Goal: Information Seeking & Learning: Learn about a topic

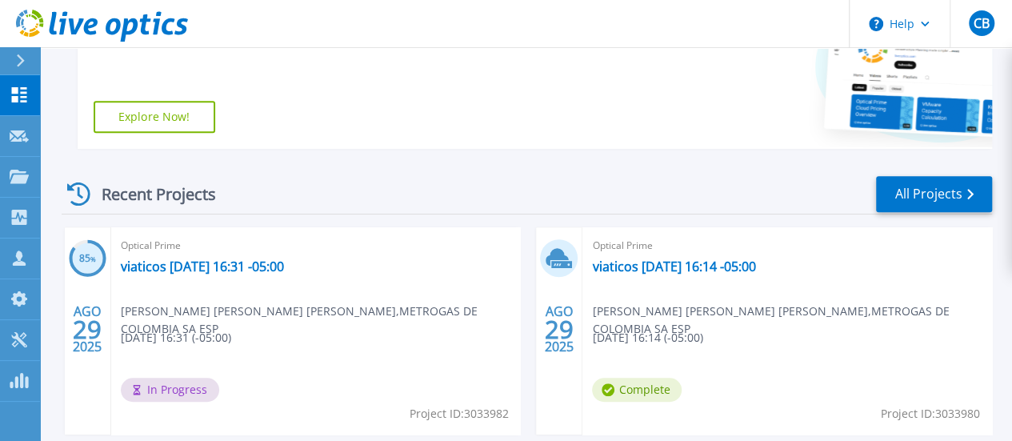
scroll to position [400, 0]
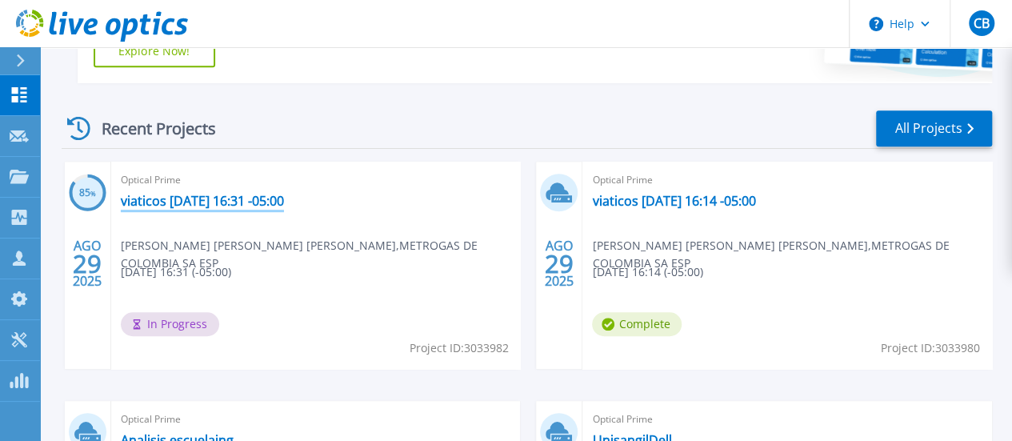
click at [218, 201] on link "viaticos [DATE] 16:31 -05:00" at bounding box center [202, 201] width 163 height 16
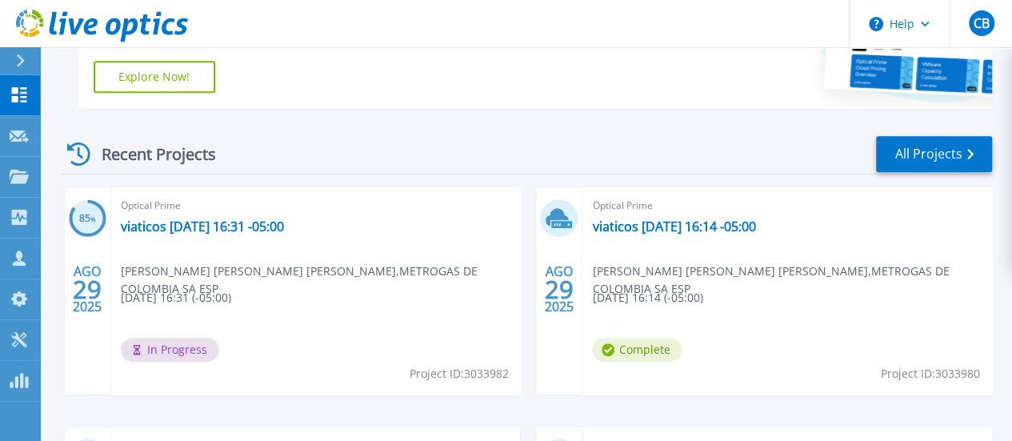
scroll to position [400, 0]
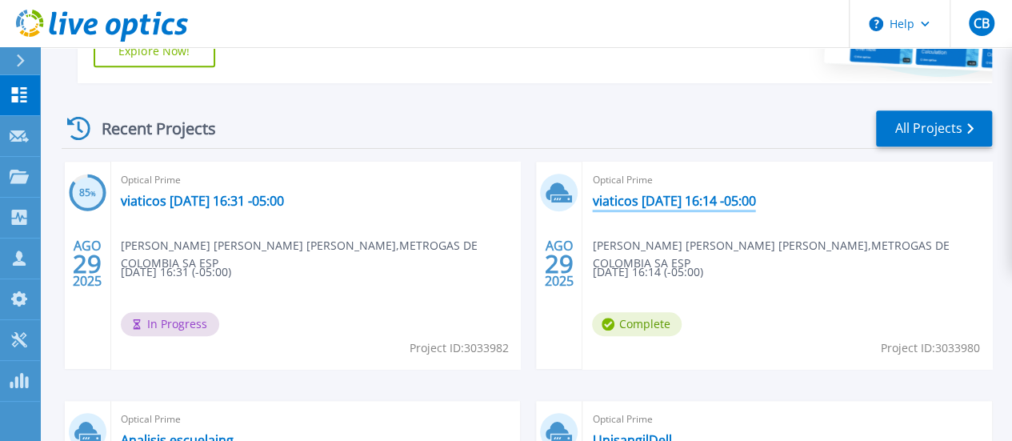
click at [592, 203] on link "viaticos 2025-08-29 16:14 -05:00" at bounding box center [673, 201] width 163 height 16
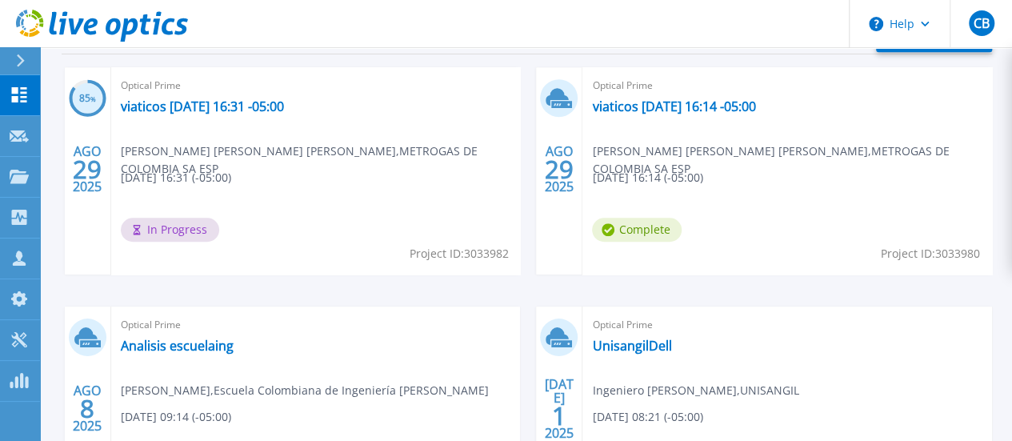
scroll to position [480, 0]
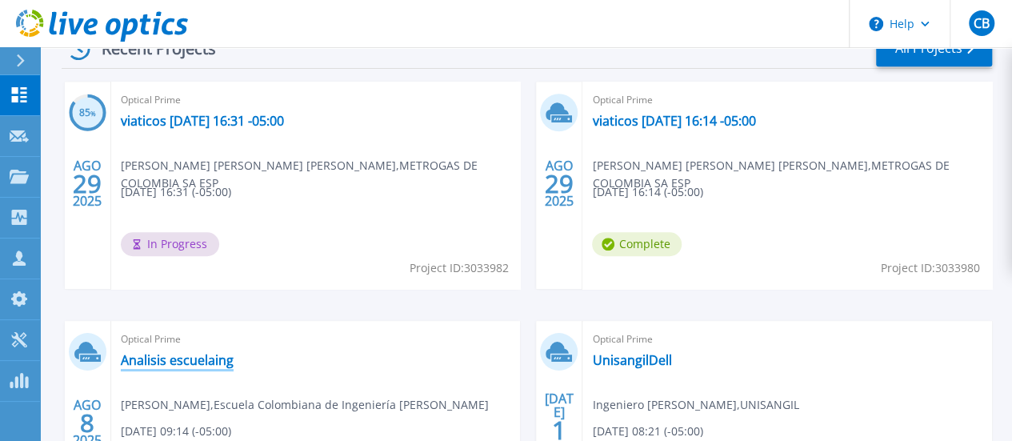
click at [234, 352] on link "Analisis escuelaing" at bounding box center [177, 360] width 113 height 16
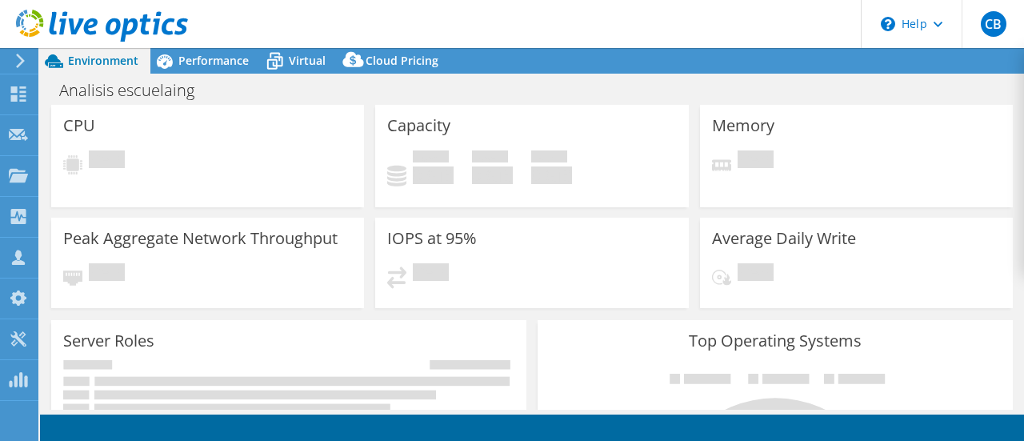
select select "USD"
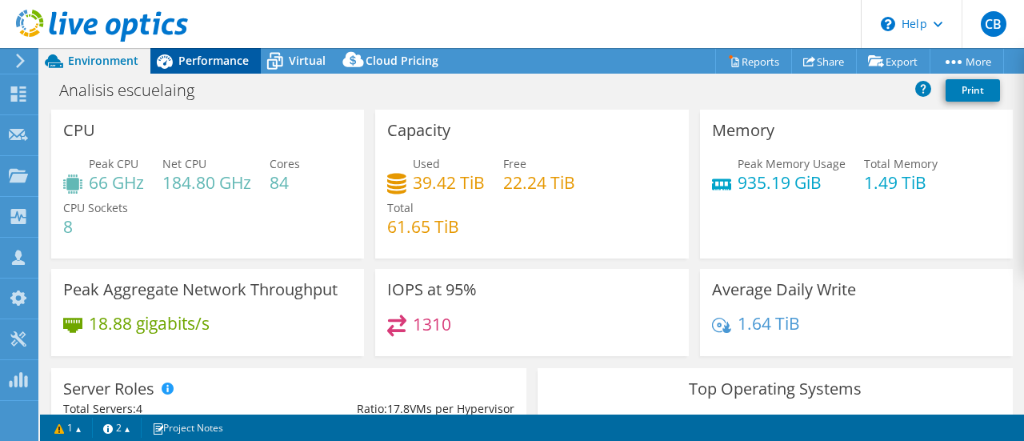
click at [189, 62] on span "Performance" at bounding box center [213, 60] width 70 height 15
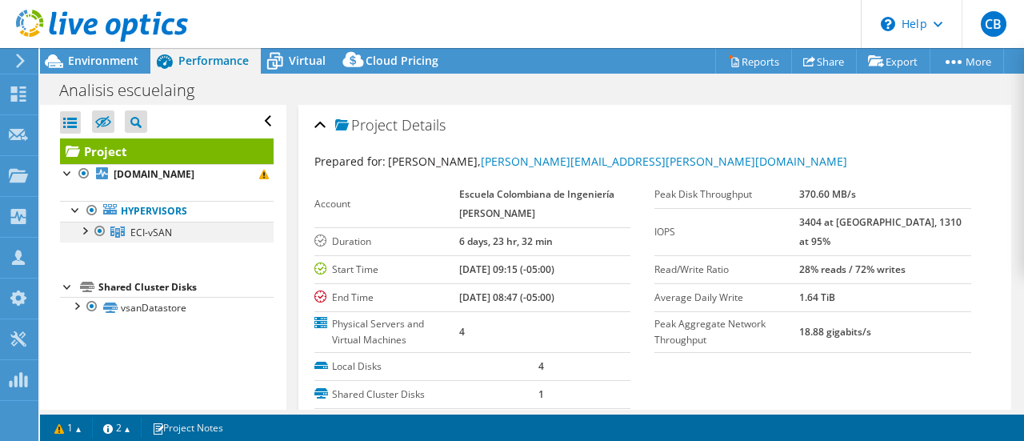
click at [82, 226] on div at bounding box center [84, 230] width 16 height 16
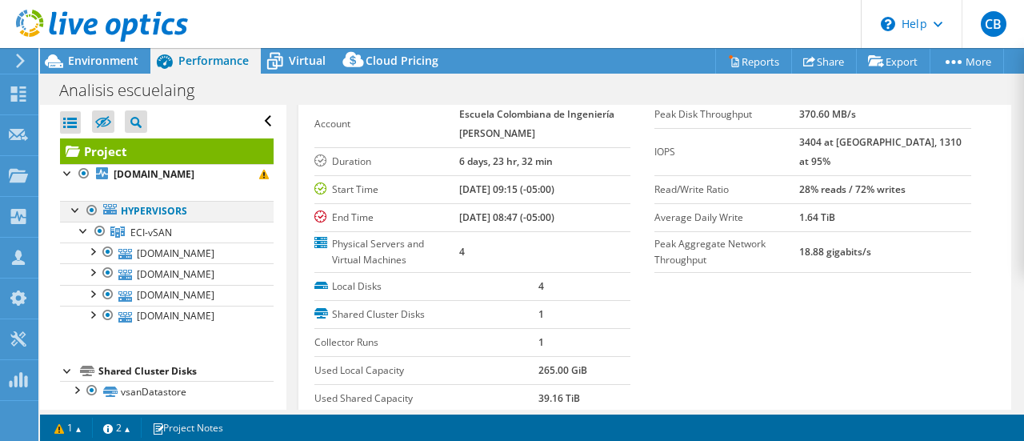
click at [70, 207] on div at bounding box center [76, 209] width 16 height 16
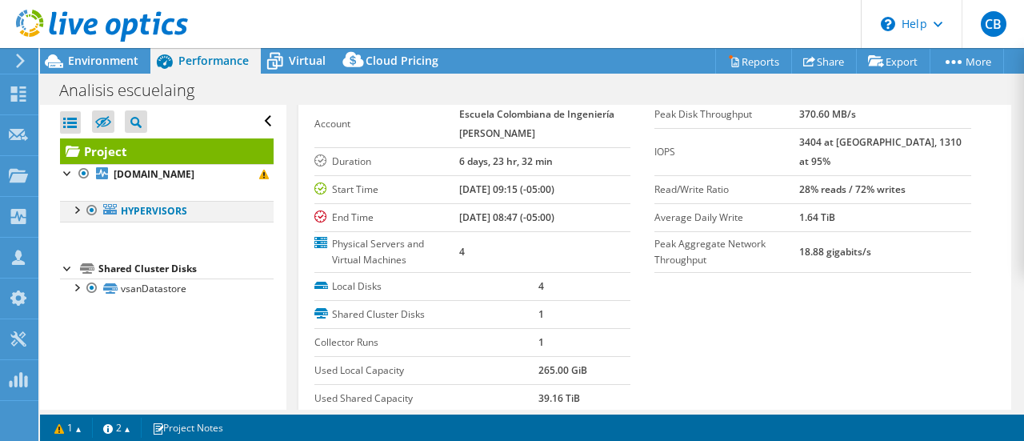
click at [70, 207] on div at bounding box center [76, 209] width 16 height 16
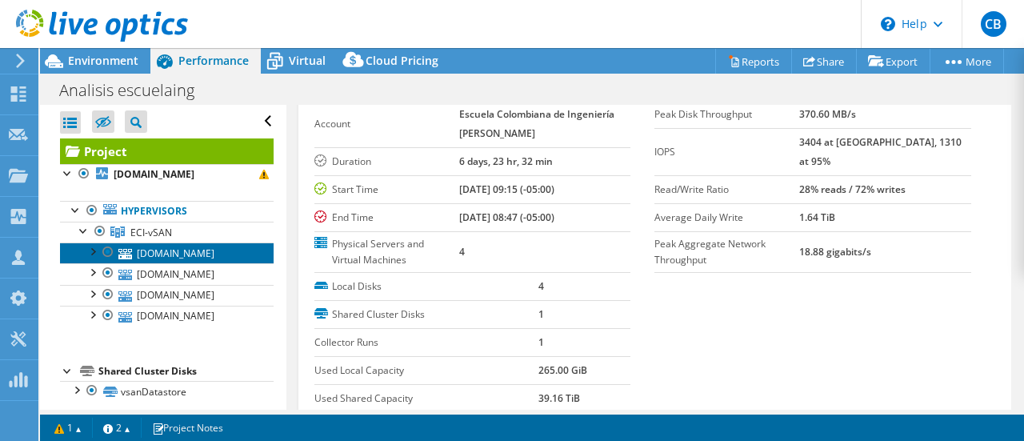
click at [183, 254] on link "[DOMAIN_NAME]" at bounding box center [167, 252] width 214 height 21
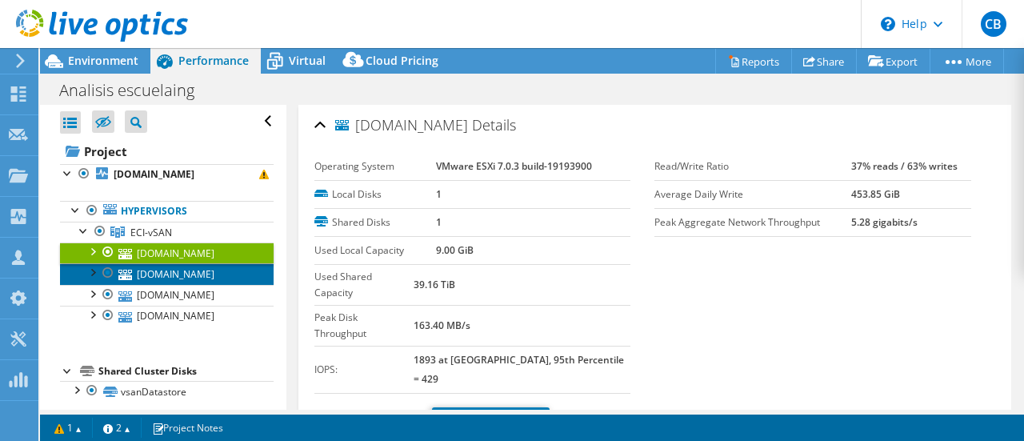
click at [168, 273] on link "[DOMAIN_NAME]" at bounding box center [167, 273] width 214 height 21
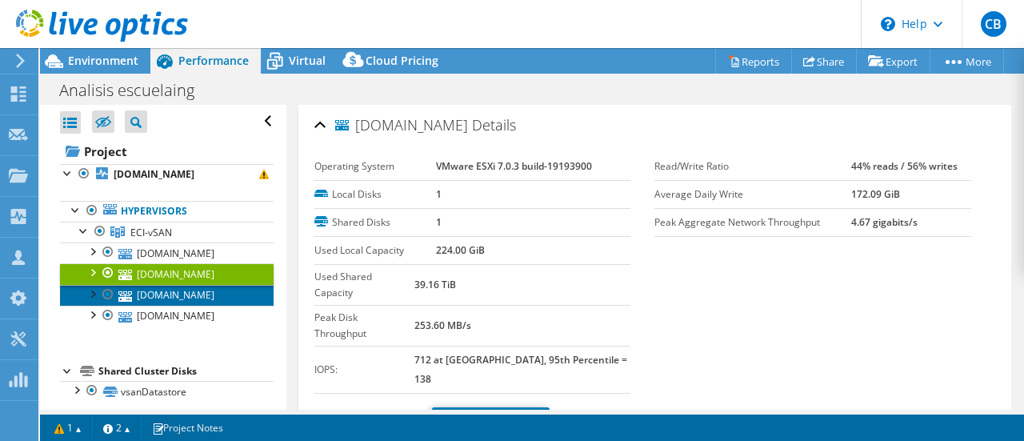
click at [205, 295] on link "[DOMAIN_NAME]" at bounding box center [167, 295] width 214 height 21
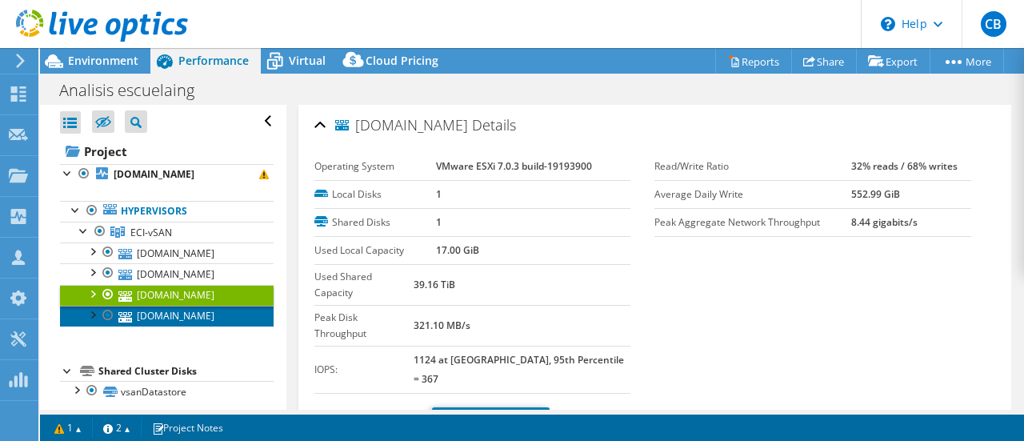
click at [199, 310] on link "[DOMAIN_NAME]" at bounding box center [167, 316] width 214 height 21
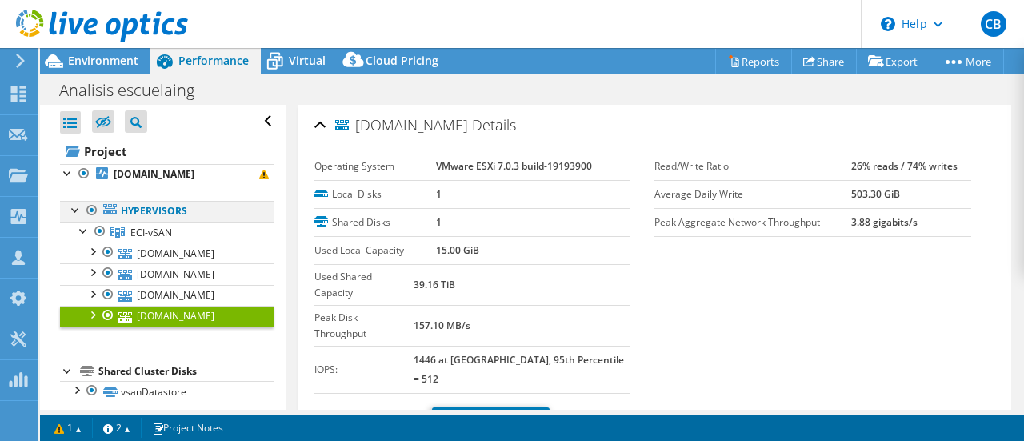
click at [75, 212] on div at bounding box center [76, 209] width 16 height 16
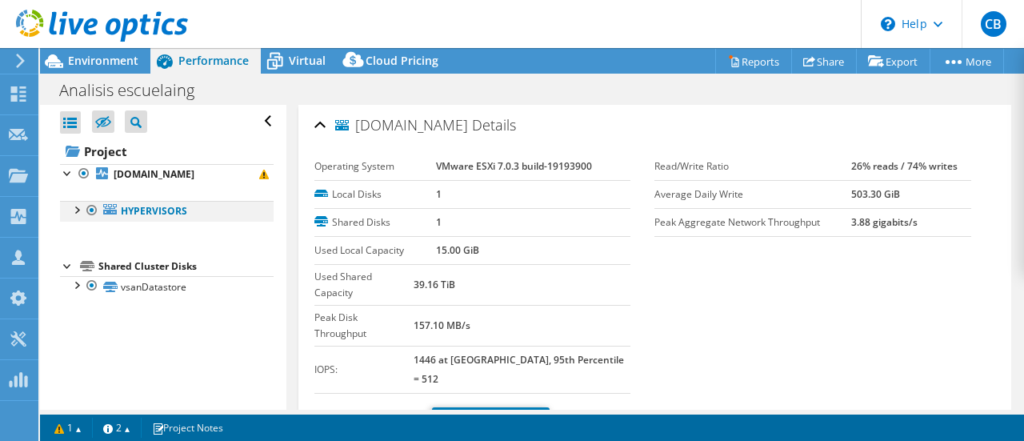
click at [75, 212] on div at bounding box center [76, 209] width 16 height 16
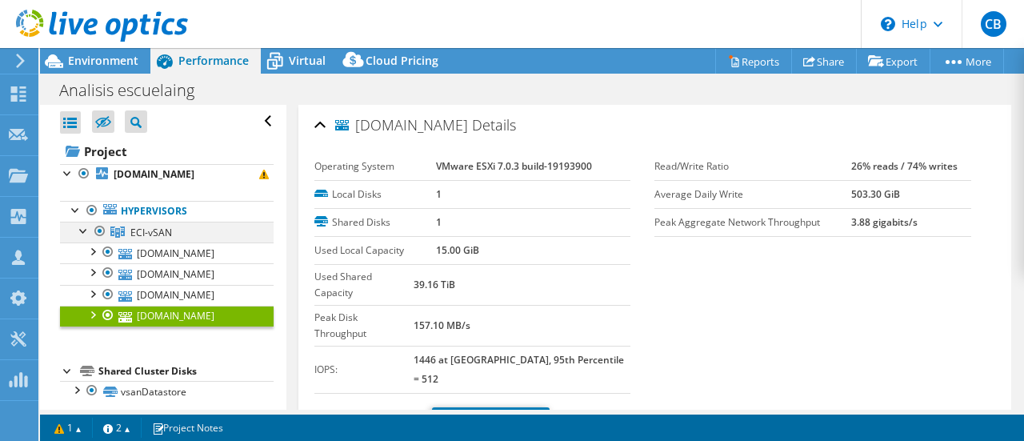
click at [81, 231] on div at bounding box center [84, 230] width 16 height 16
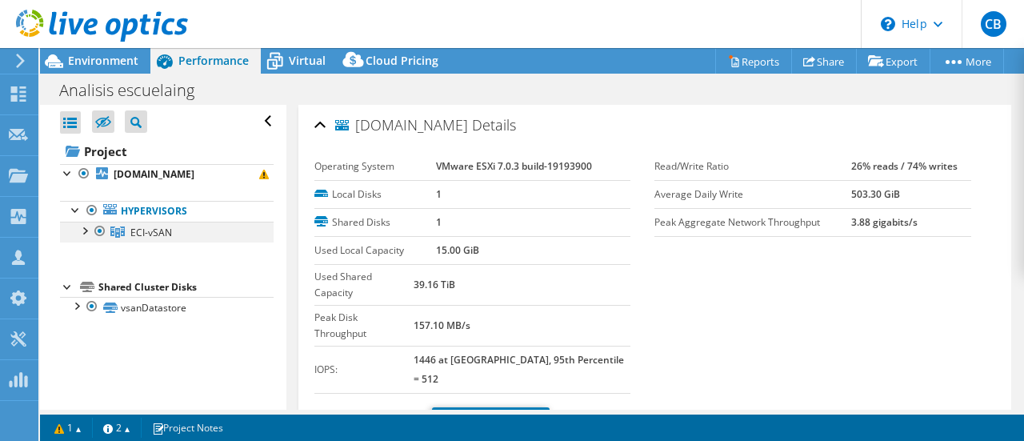
click at [81, 231] on div at bounding box center [84, 230] width 16 height 16
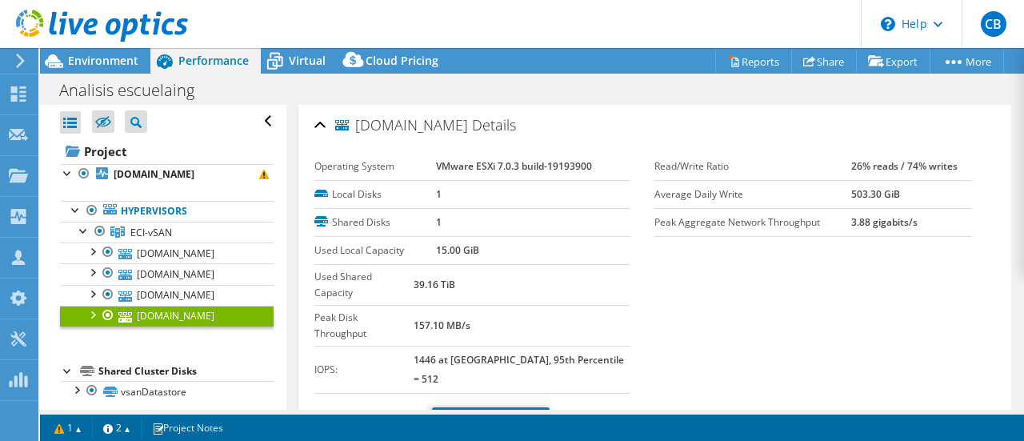
scroll to position [9, 0]
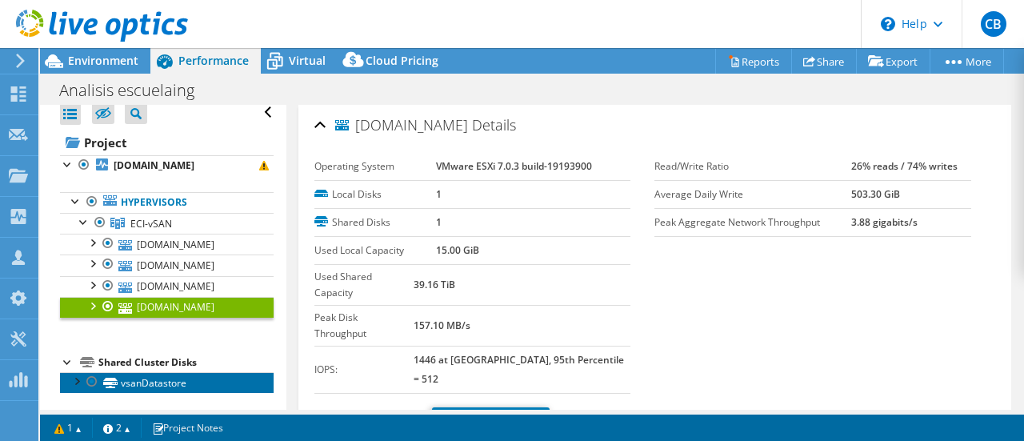
click at [170, 386] on link "vsanDatastore" at bounding box center [167, 382] width 214 height 21
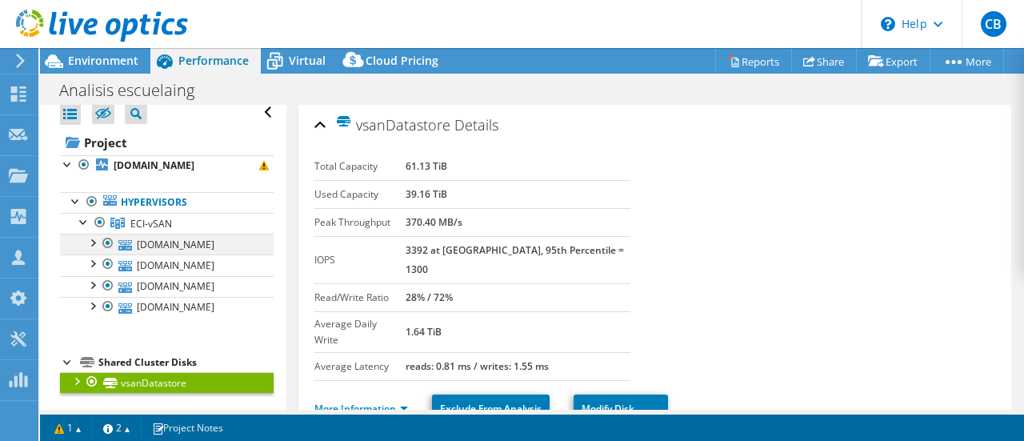
click at [93, 241] on div at bounding box center [92, 242] width 16 height 16
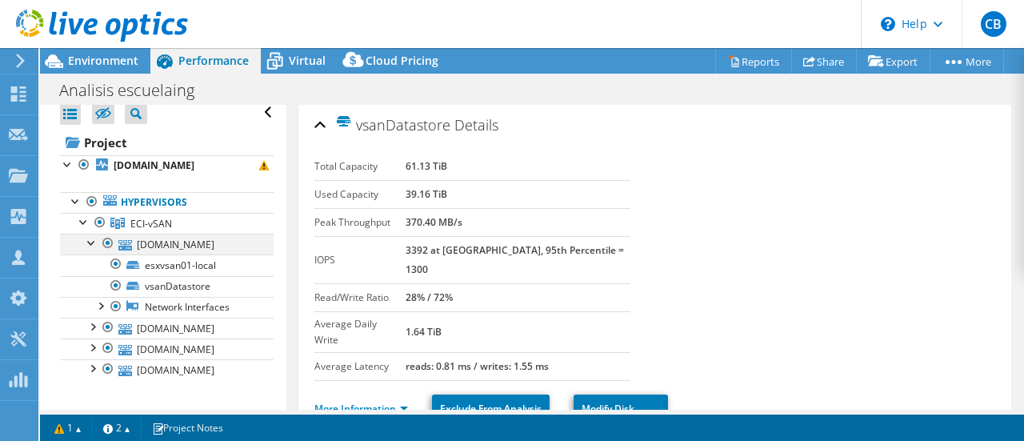
click at [93, 241] on div at bounding box center [92, 242] width 16 height 16
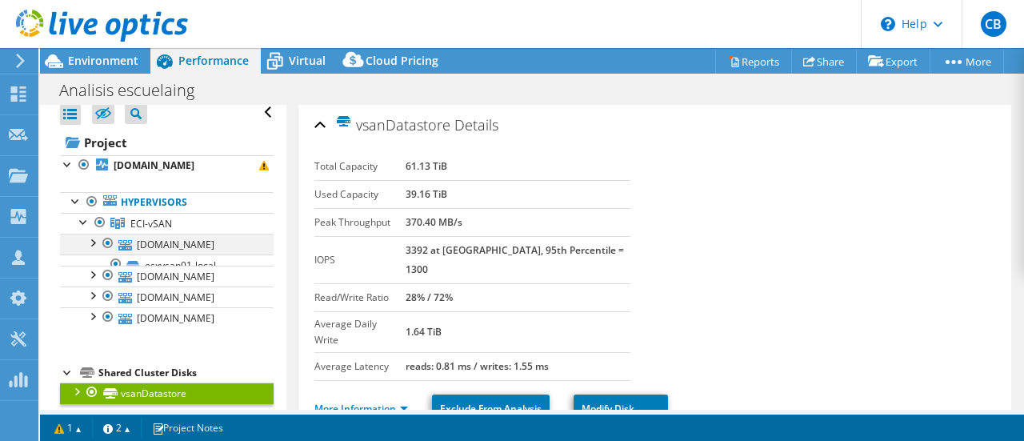
click at [93, 241] on div at bounding box center [92, 242] width 16 height 16
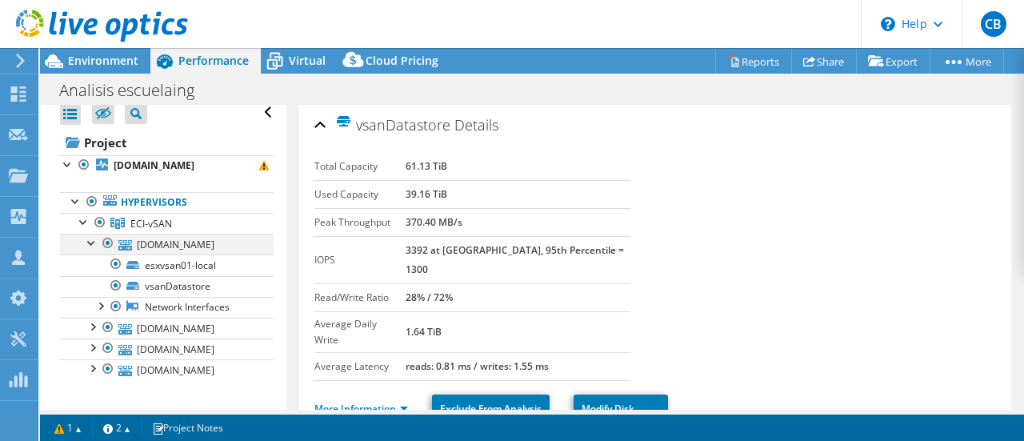
click at [93, 241] on div at bounding box center [92, 242] width 16 height 16
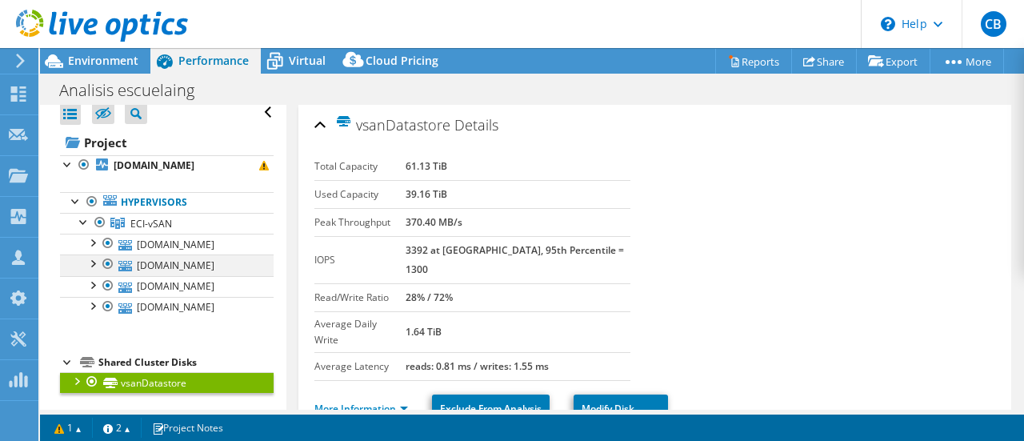
click at [92, 259] on div at bounding box center [92, 262] width 16 height 16
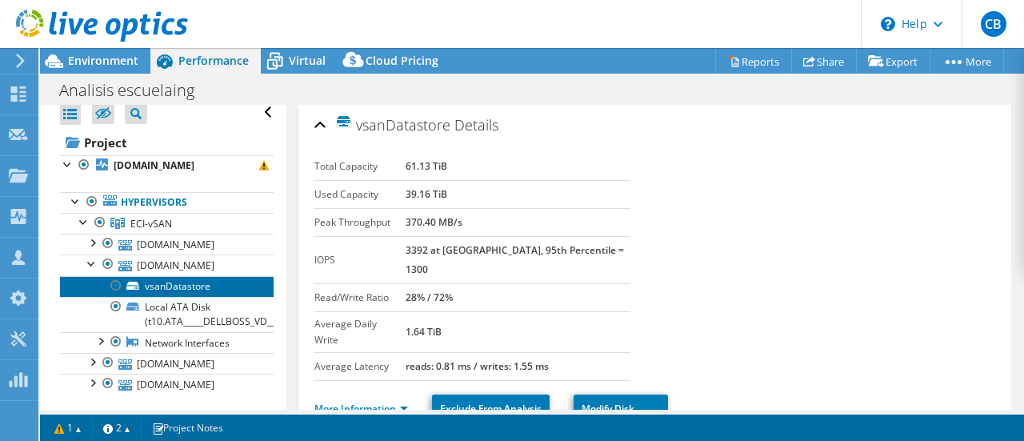
click at [194, 281] on link "vsanDatastore" at bounding box center [167, 286] width 214 height 21
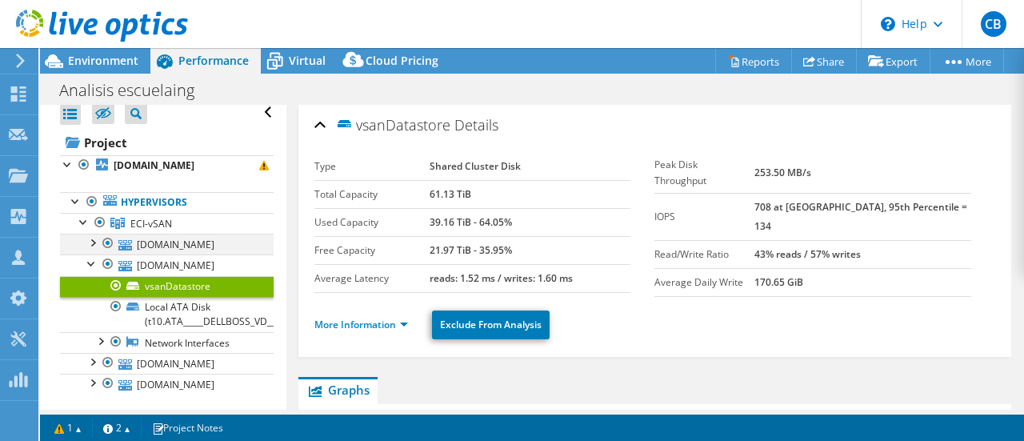
click at [96, 239] on div at bounding box center [92, 242] width 16 height 16
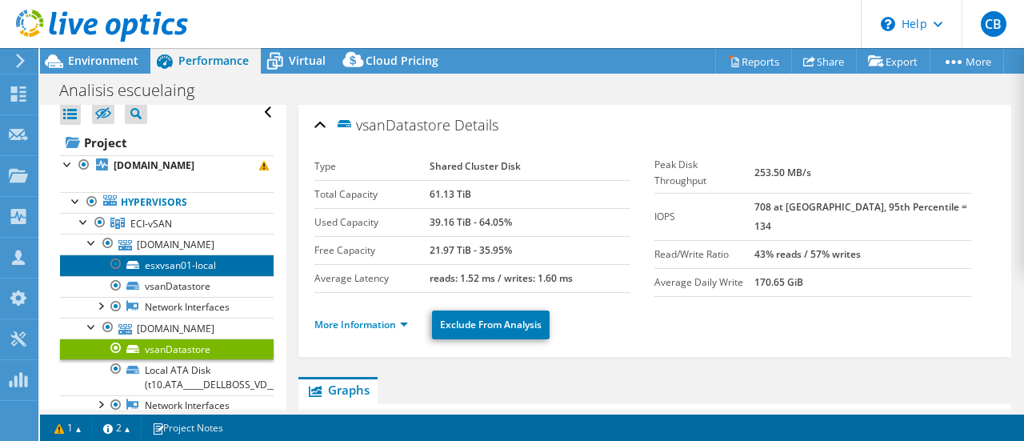
click at [190, 265] on link "esxvsan01-local" at bounding box center [167, 264] width 214 height 21
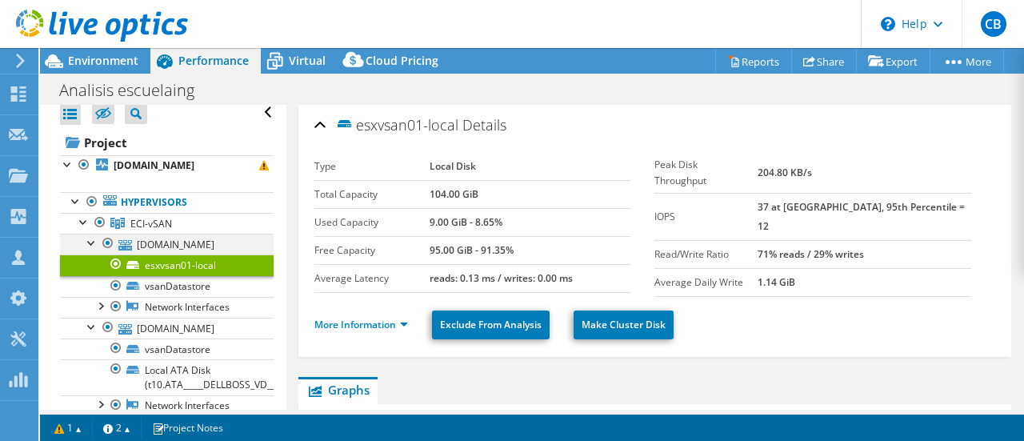
scroll to position [89, 0]
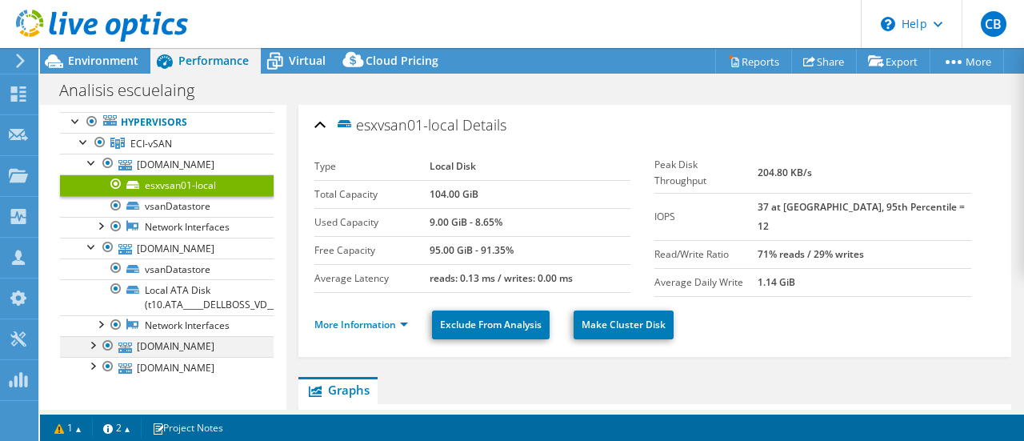
click at [92, 339] on div at bounding box center [92, 344] width 16 height 16
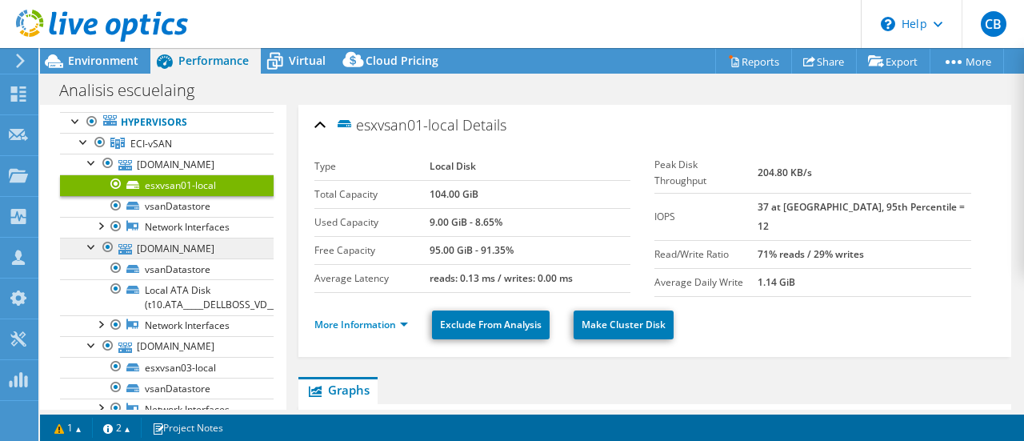
scroll to position [169, 0]
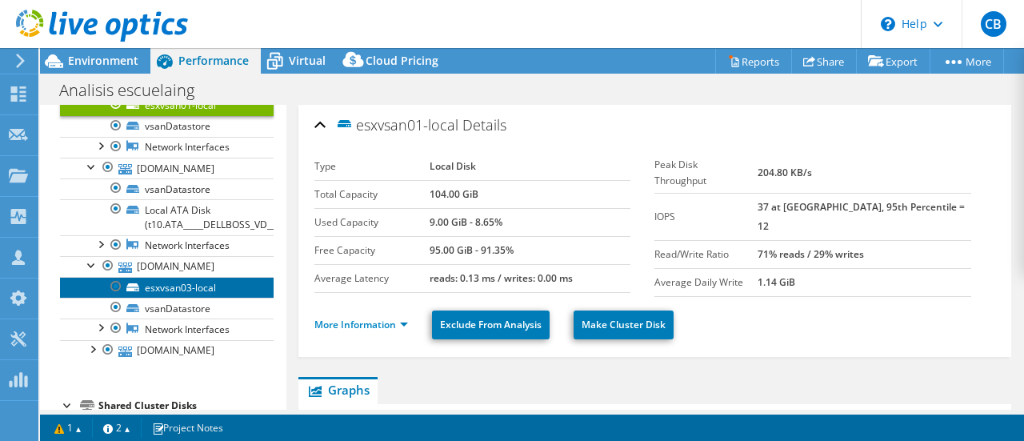
click at [180, 287] on link "esxvsan03-local" at bounding box center [167, 287] width 214 height 21
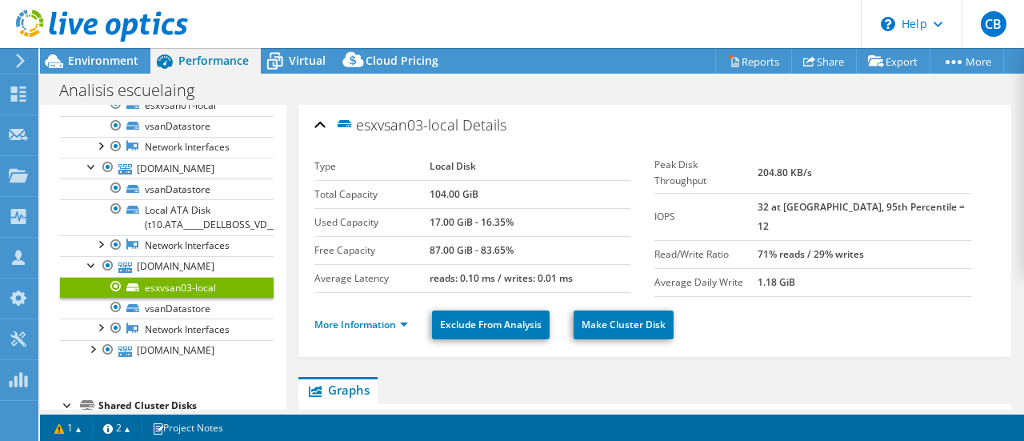
scroll to position [210, 0]
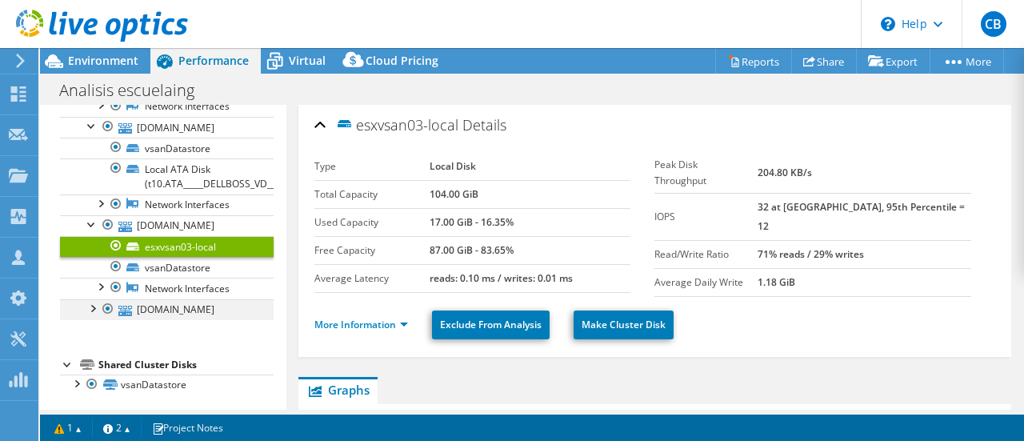
click at [96, 301] on div at bounding box center [92, 307] width 16 height 16
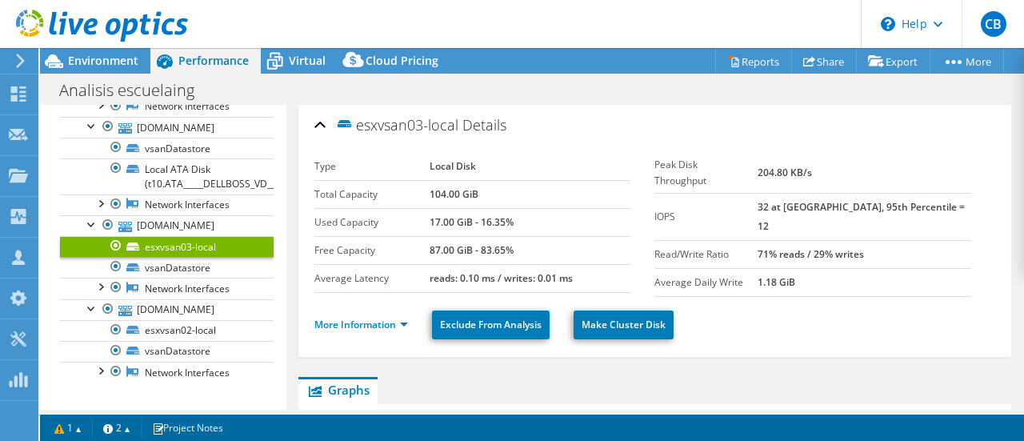
scroll to position [272, 0]
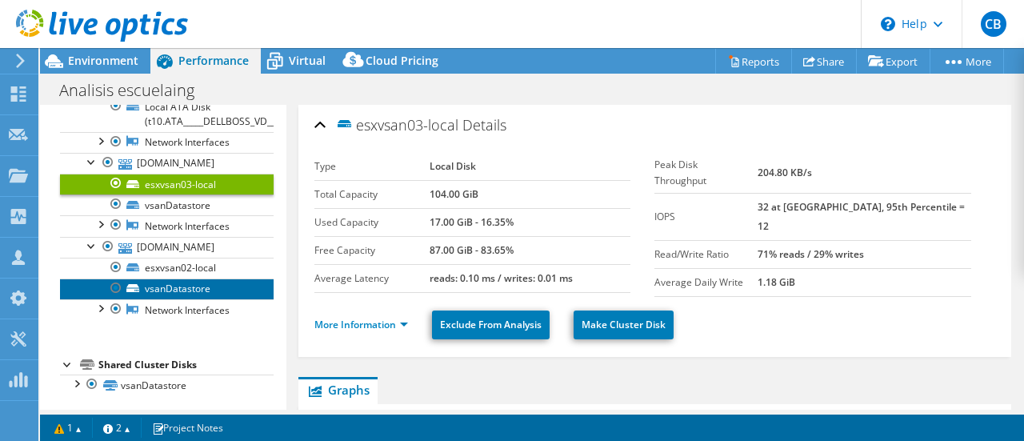
click at [167, 289] on link "vsanDatastore" at bounding box center [167, 288] width 214 height 21
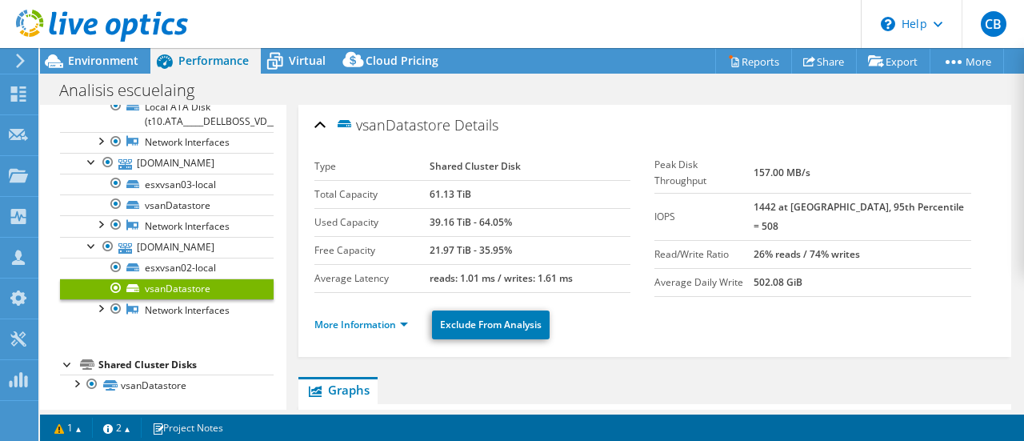
click at [170, 286] on link "vsanDatastore" at bounding box center [167, 288] width 214 height 21
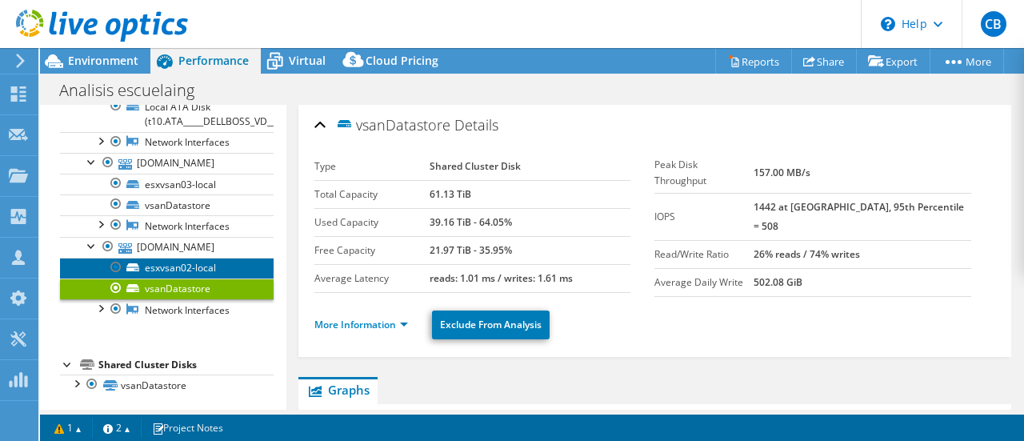
click at [176, 263] on link "esxvsan02-local" at bounding box center [167, 268] width 214 height 21
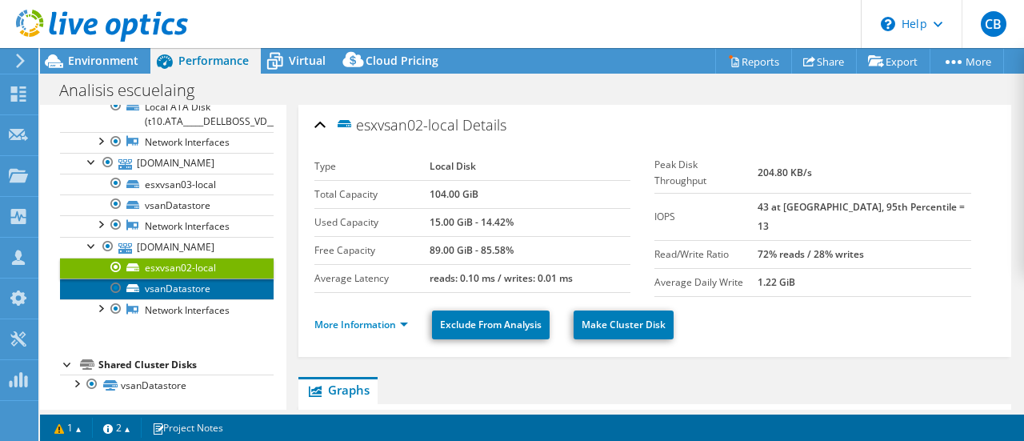
click at [175, 286] on link "vsanDatastore" at bounding box center [167, 288] width 214 height 21
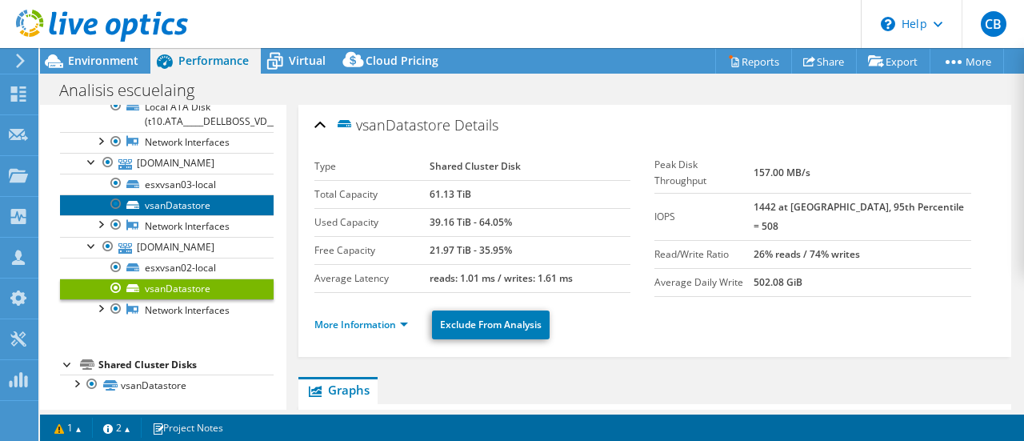
click at [186, 210] on link "vsanDatastore" at bounding box center [167, 204] width 214 height 21
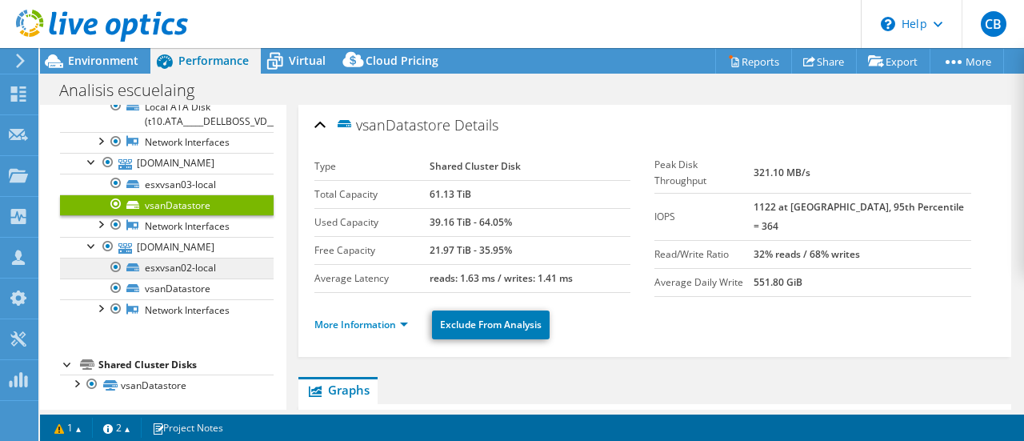
scroll to position [192, 0]
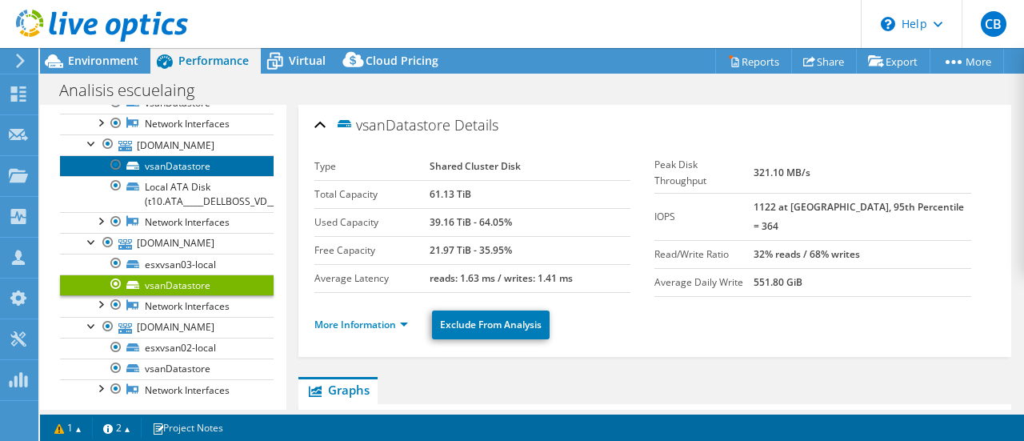
click at [179, 170] on link "vsanDatastore" at bounding box center [167, 165] width 214 height 21
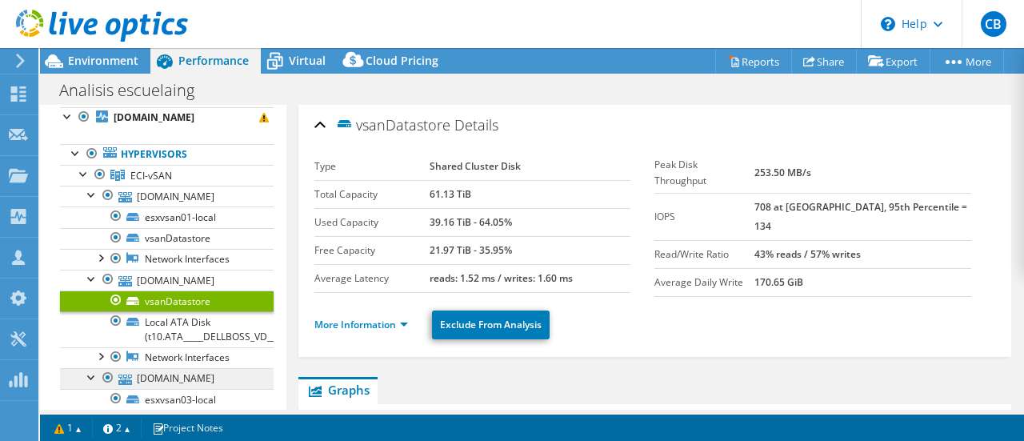
scroll to position [32, 0]
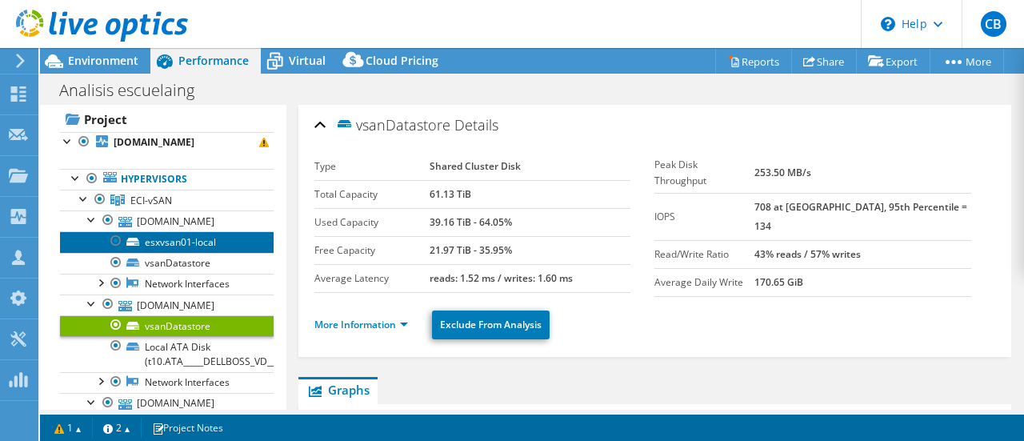
click at [181, 241] on link "esxvsan01-local" at bounding box center [167, 241] width 214 height 21
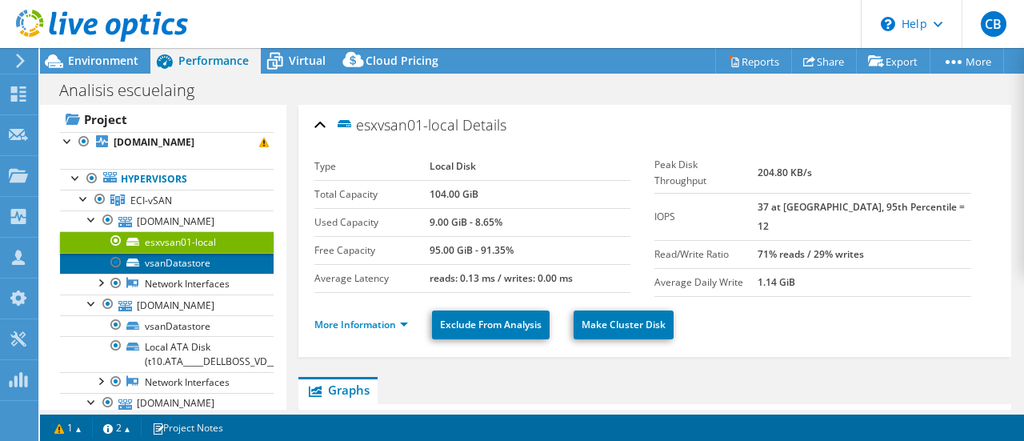
click at [187, 257] on link "vsanDatastore" at bounding box center [167, 263] width 214 height 21
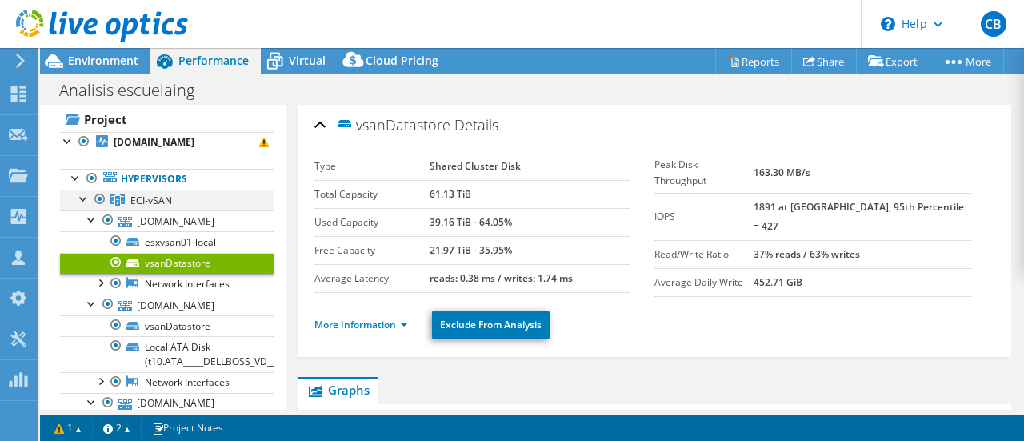
click at [86, 200] on div at bounding box center [84, 198] width 16 height 16
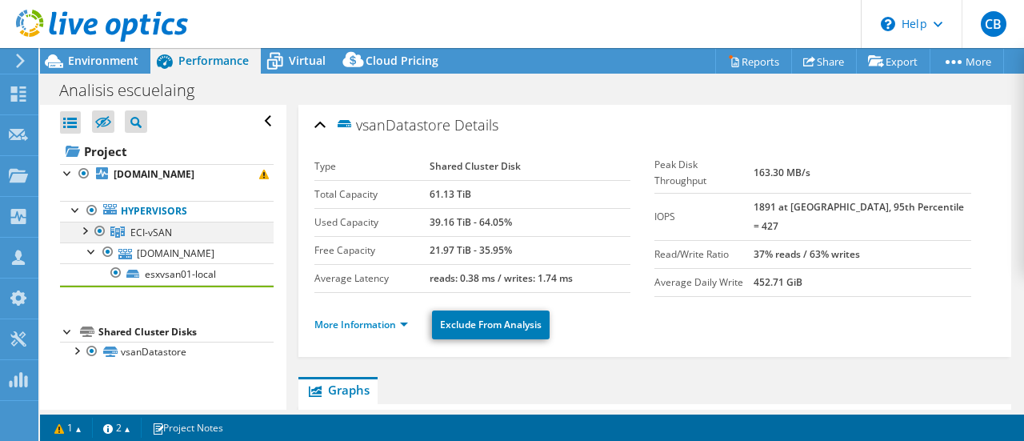
scroll to position [0, 0]
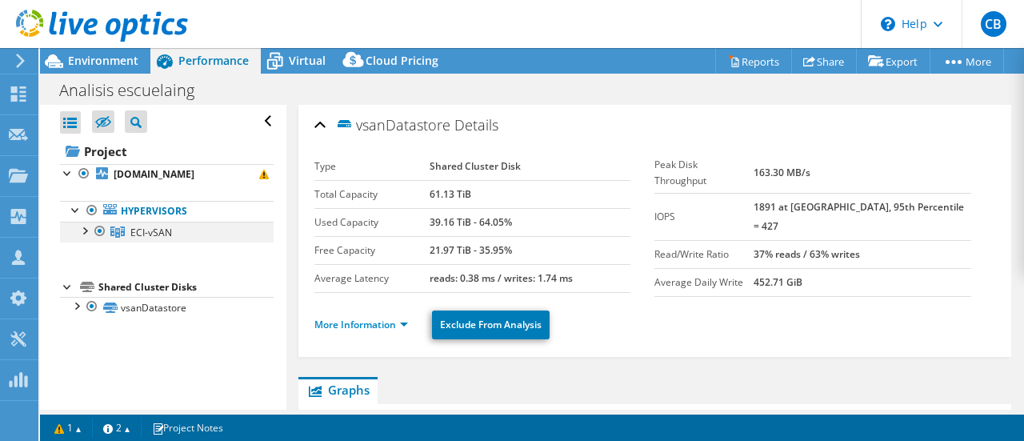
click at [83, 228] on div at bounding box center [84, 230] width 16 height 16
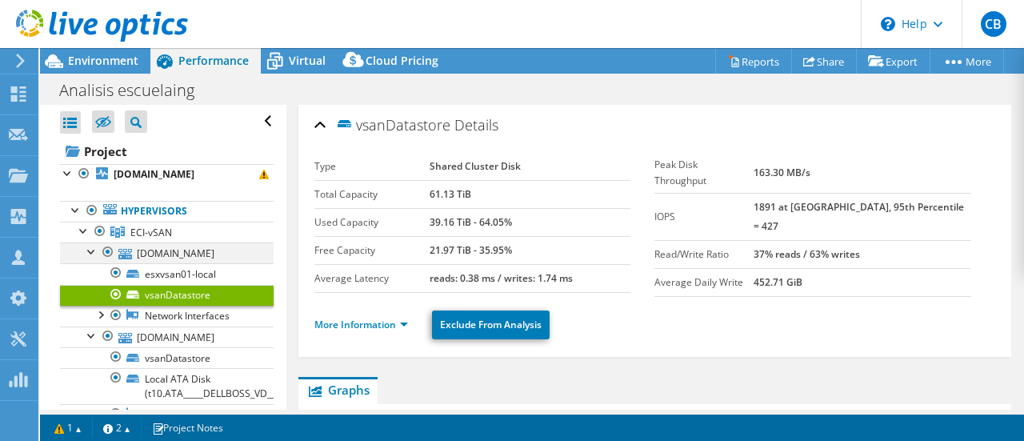
click at [91, 255] on div at bounding box center [92, 250] width 16 height 16
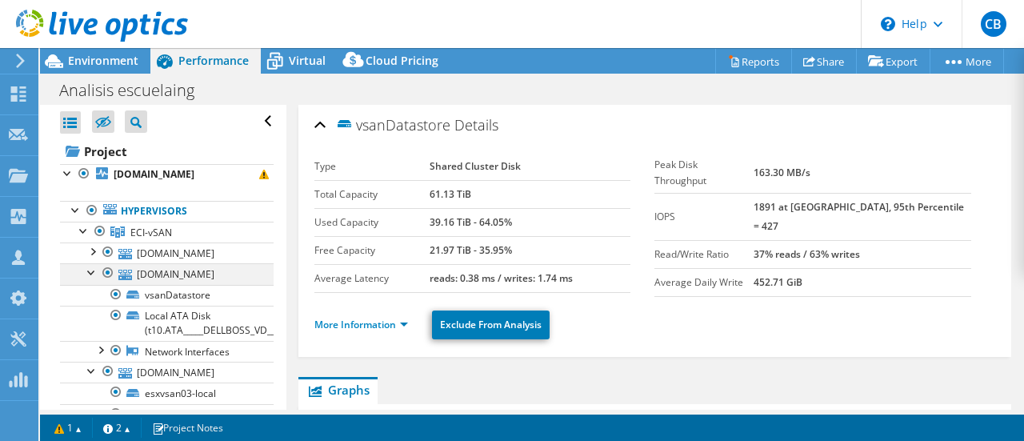
click at [91, 271] on div at bounding box center [92, 271] width 16 height 16
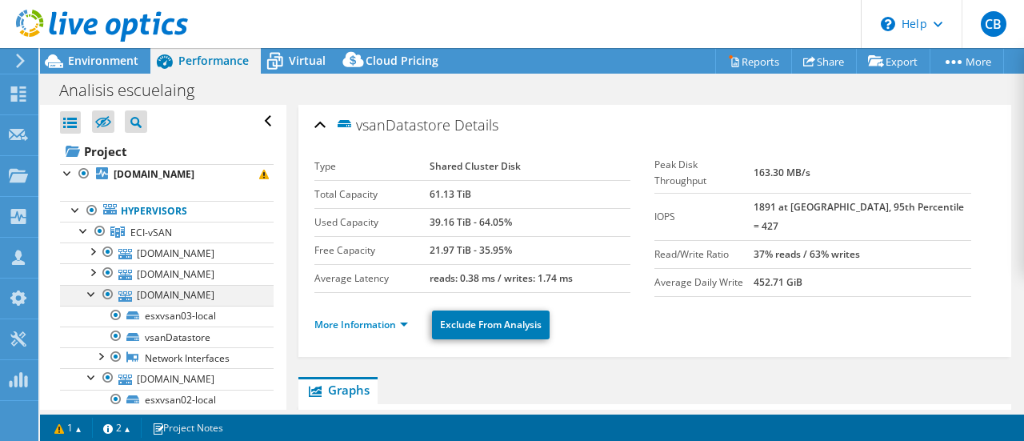
click at [90, 292] on div at bounding box center [92, 293] width 16 height 16
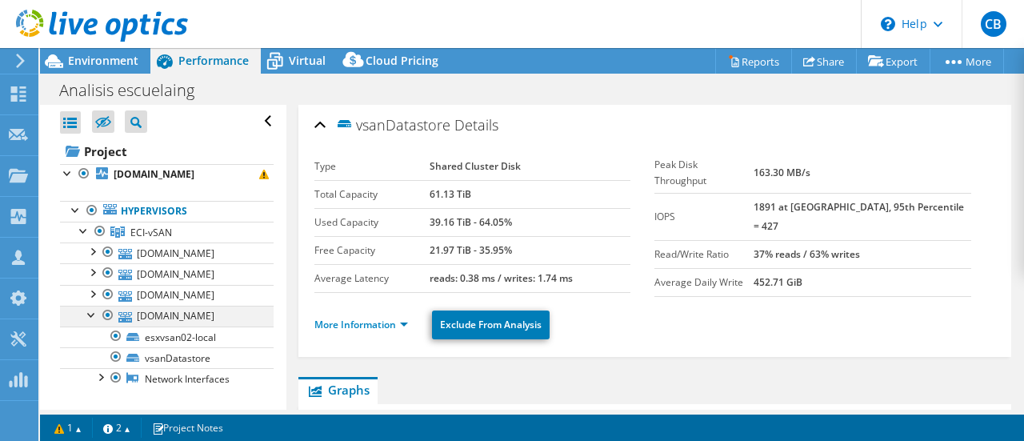
click at [89, 311] on div at bounding box center [92, 314] width 16 height 16
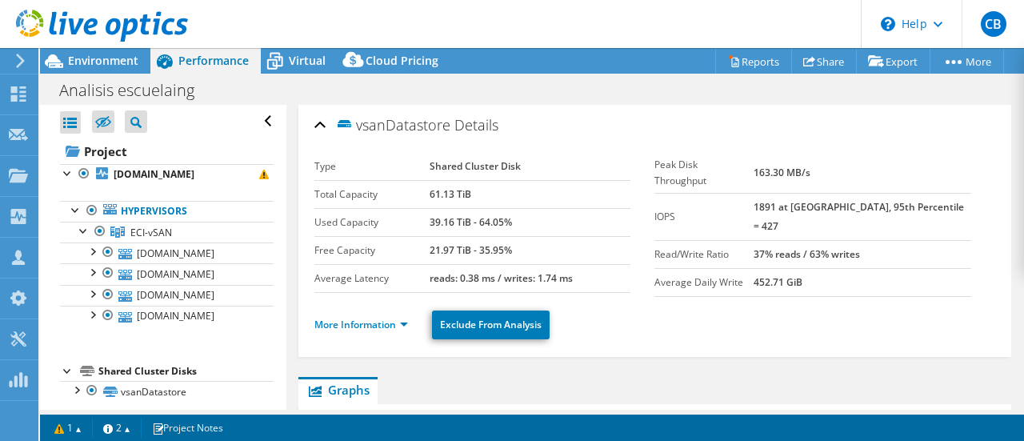
select select "USD"
